Goal: Task Accomplishment & Management: Manage account settings

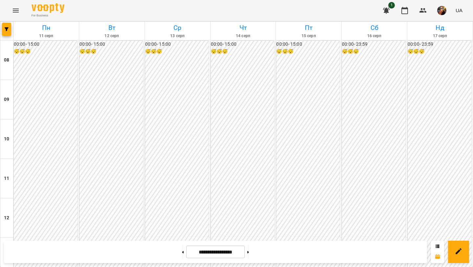
scroll to position [270, 0]
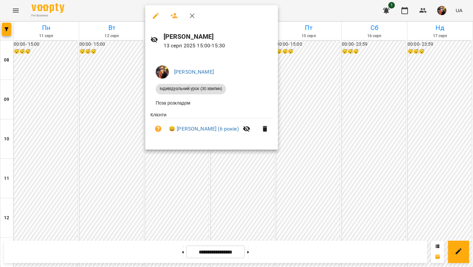
click at [190, 17] on icon "button" at bounding box center [192, 15] width 5 height 5
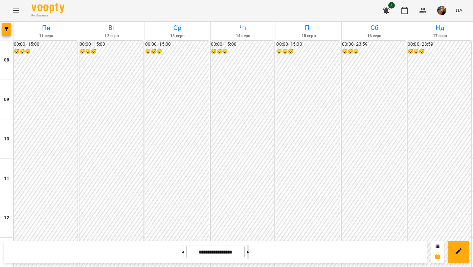
click at [249, 253] on button at bounding box center [248, 252] width 2 height 14
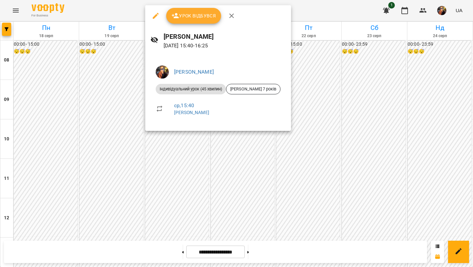
click at [230, 13] on icon "button" at bounding box center [232, 16] width 8 height 8
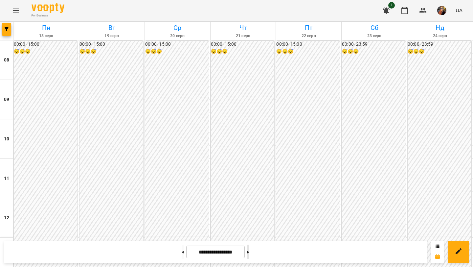
click at [249, 252] on button at bounding box center [248, 252] width 2 height 14
type input "**********"
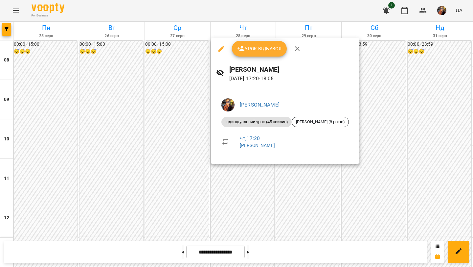
click at [297, 47] on icon "button" at bounding box center [297, 49] width 8 height 8
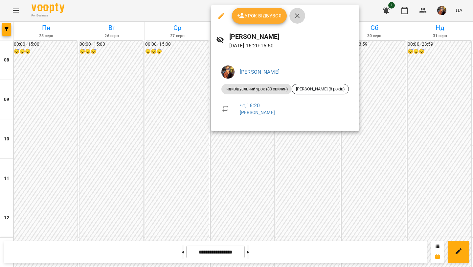
click at [298, 13] on icon "button" at bounding box center [297, 16] width 8 height 8
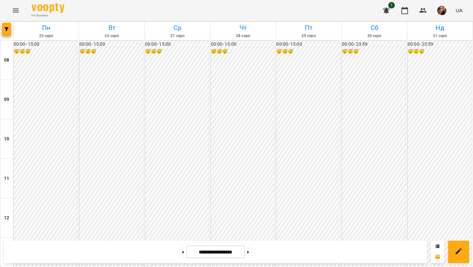
scroll to position [274, 0]
click at [182, 250] on button at bounding box center [183, 252] width 2 height 14
click at [182, 251] on icon at bounding box center [183, 252] width 2 height 2
type input "**********"
